Goal: Task Accomplishment & Management: Complete application form

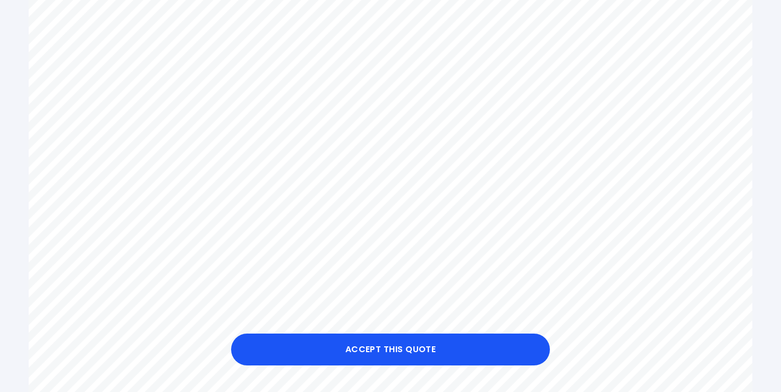
scroll to position [485, 0]
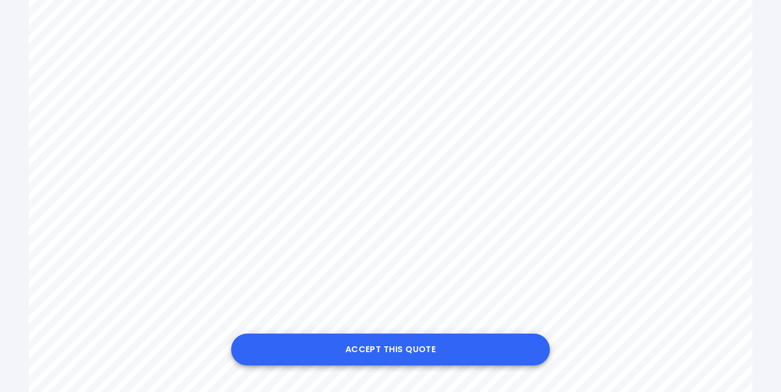
click at [422, 347] on button "Accept this Quote" at bounding box center [390, 350] width 319 height 32
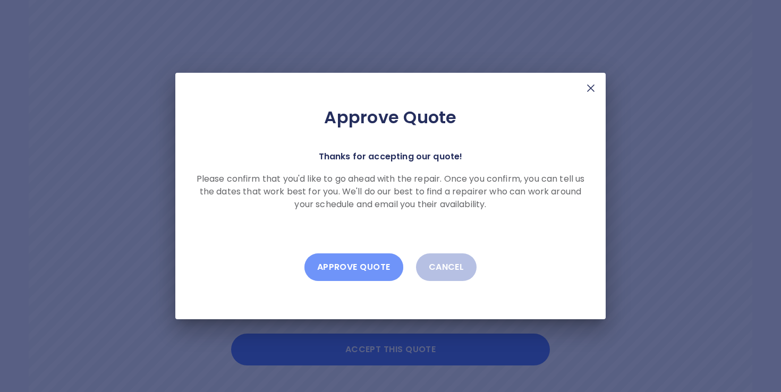
click at [377, 274] on button "Approve Quote" at bounding box center [354, 268] width 99 height 28
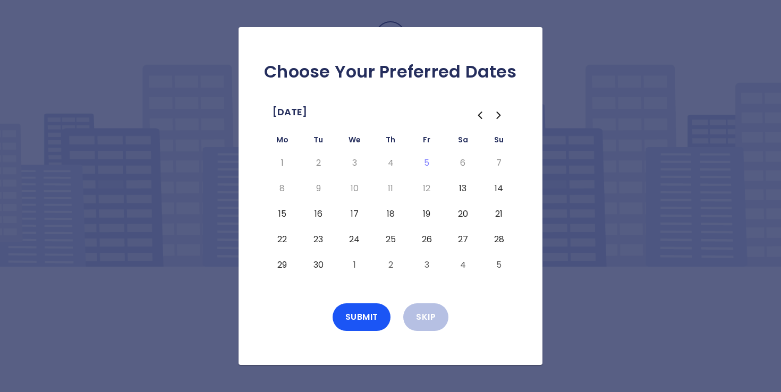
click at [464, 188] on button "13" at bounding box center [462, 188] width 19 height 17
click at [366, 319] on button "Submit" at bounding box center [362, 317] width 58 height 28
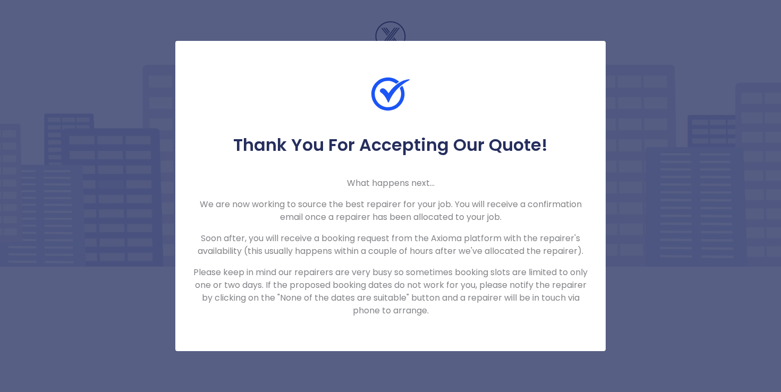
click at [646, 136] on div "Thank You For Accepting Our Quote! What happens next... We are now working to s…" at bounding box center [390, 196] width 781 height 392
